Goal: Browse casually

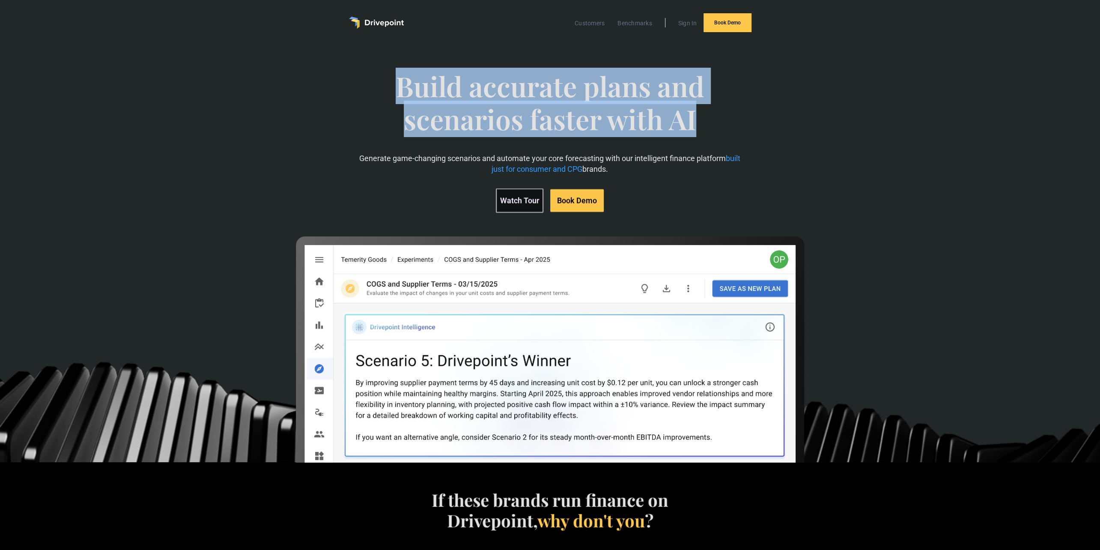
drag, startPoint x: 368, startPoint y: 92, endPoint x: 749, endPoint y: 118, distance: 381.9
click at [749, 118] on div "Build accurate plans and scenarios faster with AI Generate game-changing scenar…" at bounding box center [549, 252] width 639 height 398
drag, startPoint x: 749, startPoint y: 118, endPoint x: 340, endPoint y: 64, distance: 412.9
click at [340, 64] on div "Build accurate plans and scenarios faster with AI Generate game-changing scenar…" at bounding box center [549, 252] width 639 height 398
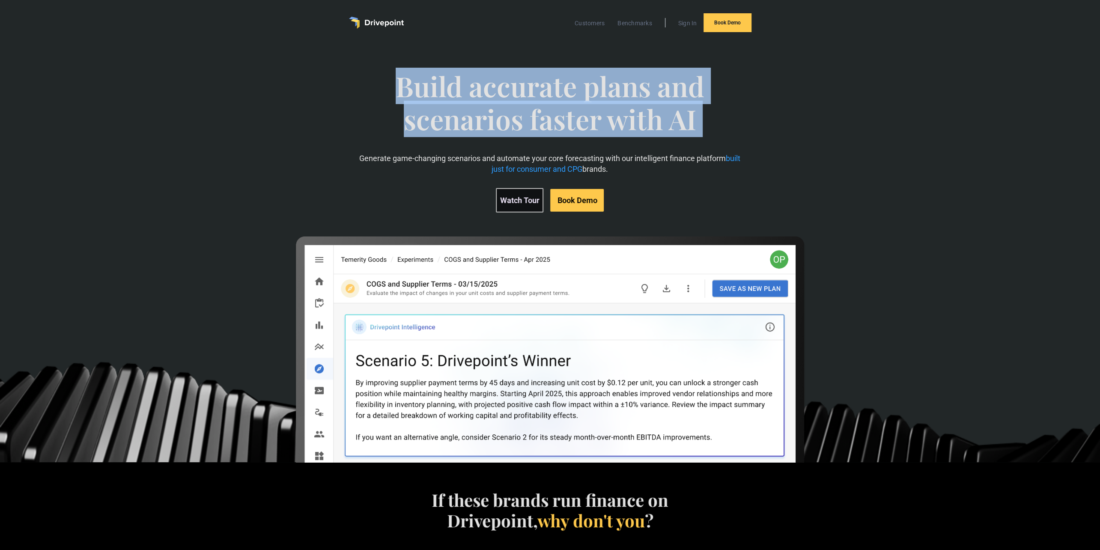
click at [340, 64] on div "Build accurate plans and scenarios faster with AI Generate game-changing scenar…" at bounding box center [549, 252] width 639 height 398
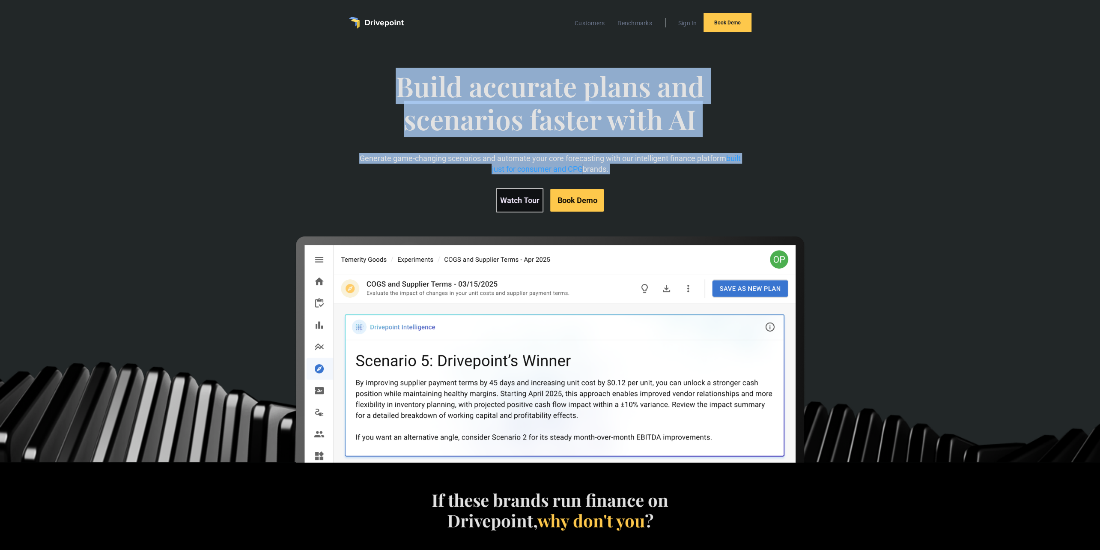
drag, startPoint x: 340, startPoint y: 64, endPoint x: 775, endPoint y: 169, distance: 448.0
click at [775, 169] on div "Build accurate plans and scenarios faster with AI Generate game-changing scenar…" at bounding box center [549, 252] width 639 height 398
drag, startPoint x: 775, startPoint y: 169, endPoint x: 348, endPoint y: 75, distance: 437.6
click at [348, 75] on div "Build accurate plans and scenarios faster with AI Generate game-changing scenar…" at bounding box center [549, 252] width 639 height 398
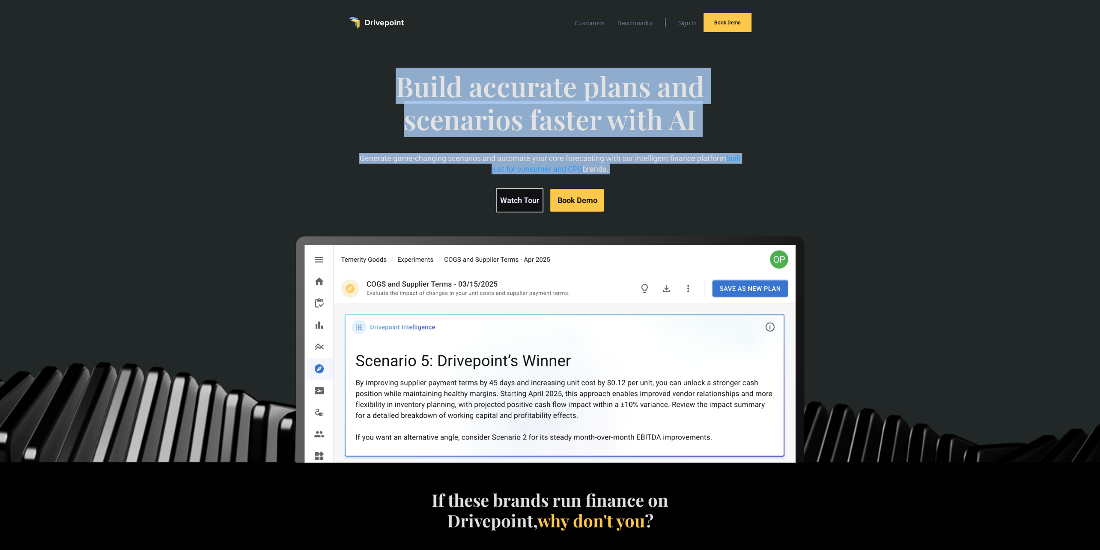
click at [348, 75] on div "Build accurate plans and scenarios faster with AI Generate game-changing scenar…" at bounding box center [549, 252] width 639 height 398
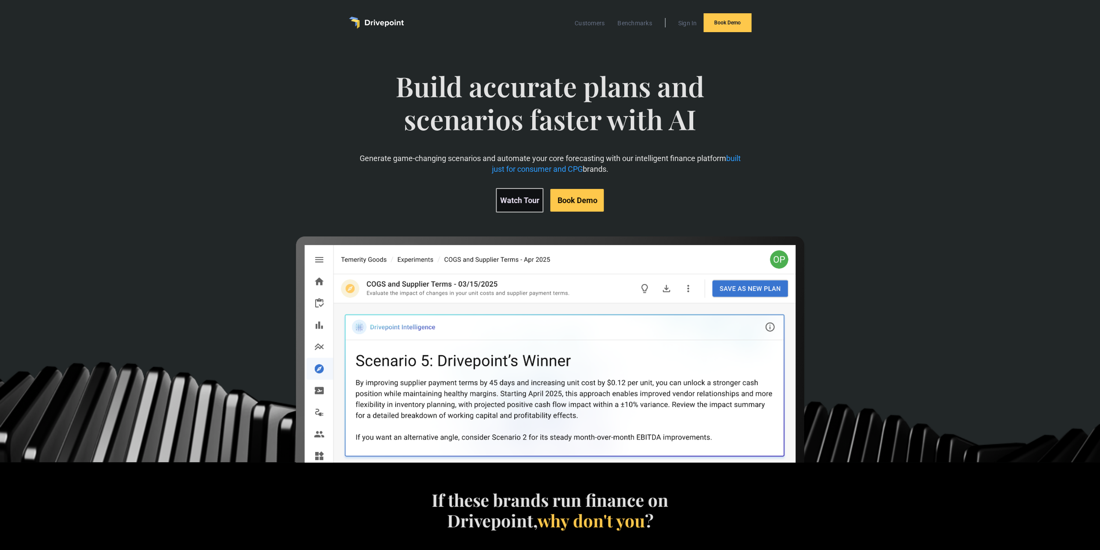
drag, startPoint x: 363, startPoint y: 78, endPoint x: 781, endPoint y: 170, distance: 427.9
click at [781, 170] on div "Build accurate plans and scenarios faster with AI Generate game-changing scenar…" at bounding box center [549, 252] width 639 height 398
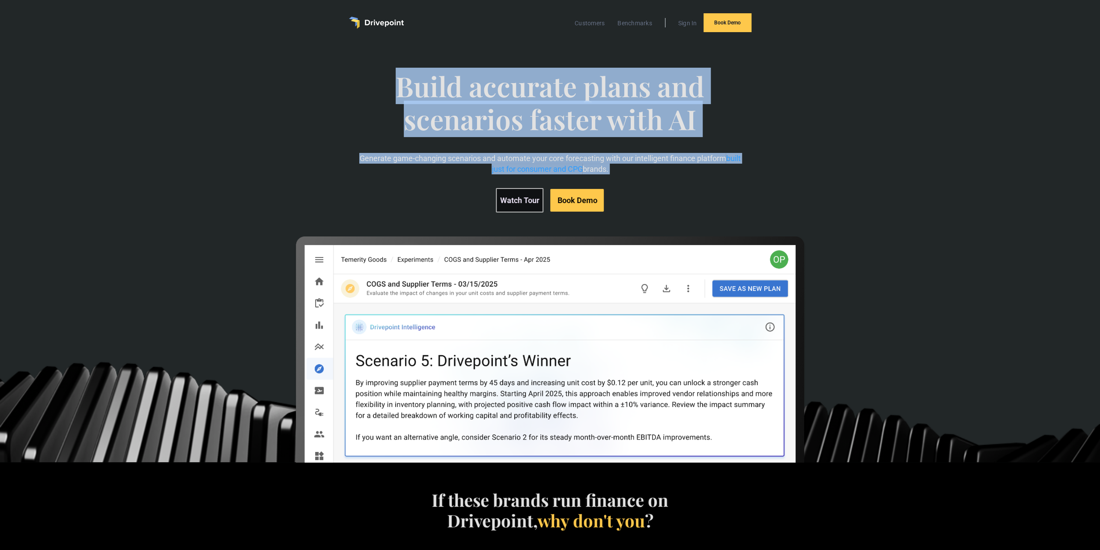
drag, startPoint x: 781, startPoint y: 170, endPoint x: 298, endPoint y: 62, distance: 495.5
click at [298, 62] on div "Build accurate plans and scenarios faster with AI Generate game-changing scenar…" at bounding box center [549, 252] width 639 height 398
drag, startPoint x: 704, startPoint y: 155, endPoint x: 714, endPoint y: 156, distance: 9.9
click at [713, 156] on div "Build accurate plans and scenarios faster with AI Generate game-changing scenar…" at bounding box center [549, 252] width 639 height 398
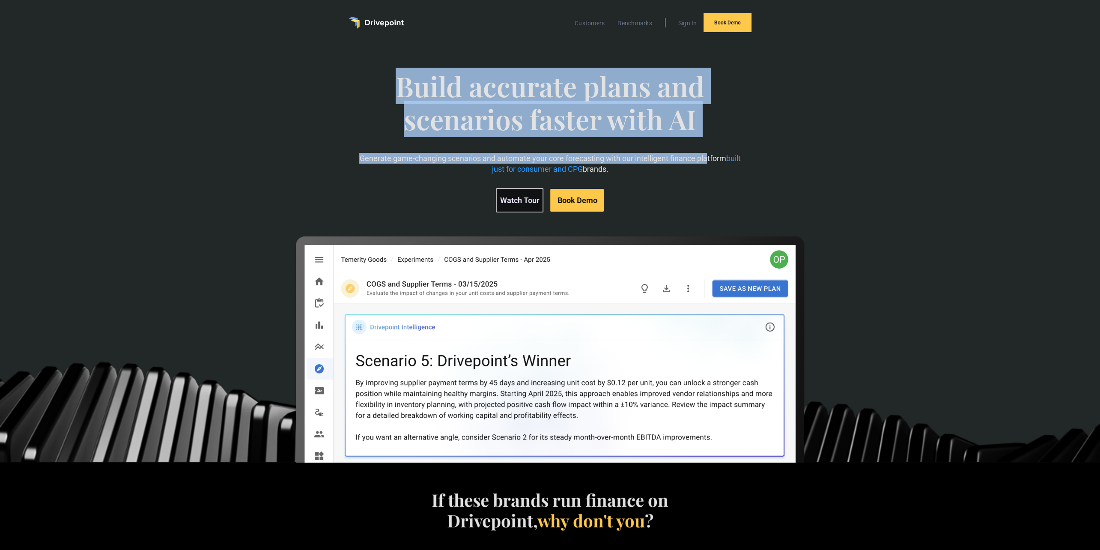
click at [714, 156] on p "Generate game-changing scenarios and automate your core forecasting with our in…" at bounding box center [550, 163] width 384 height 21
